Goal: Information Seeking & Learning: Find specific page/section

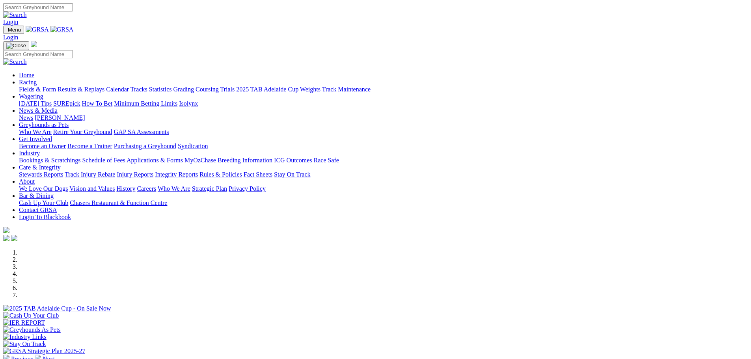
click at [63, 171] on link "Stewards Reports" at bounding box center [41, 174] width 44 height 7
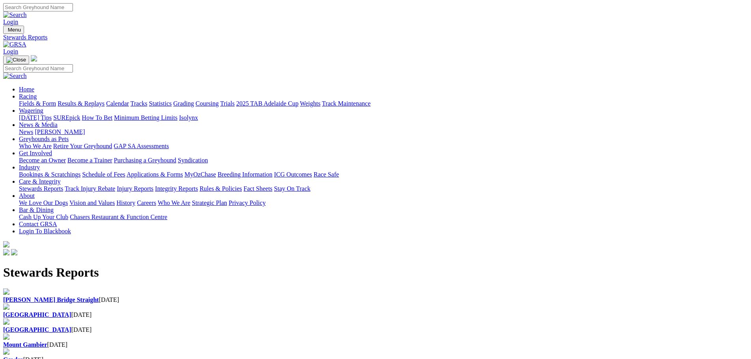
click at [71, 311] on b "[GEOGRAPHIC_DATA]" at bounding box center [37, 314] width 68 height 7
drag, startPoint x: 160, startPoint y: 105, endPoint x: 156, endPoint y: 105, distance: 4.0
click at [99, 296] on b "[PERSON_NAME] Bridge Straight" at bounding box center [51, 299] width 96 height 7
